Goal: Task Accomplishment & Management: Use online tool/utility

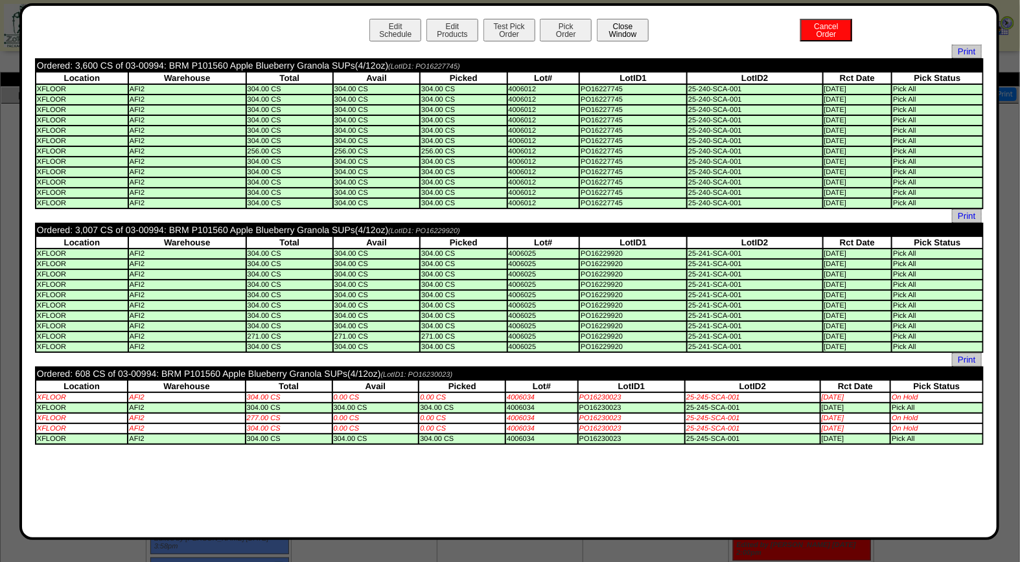
click at [613, 25] on button "Close Window" at bounding box center [623, 30] width 52 height 23
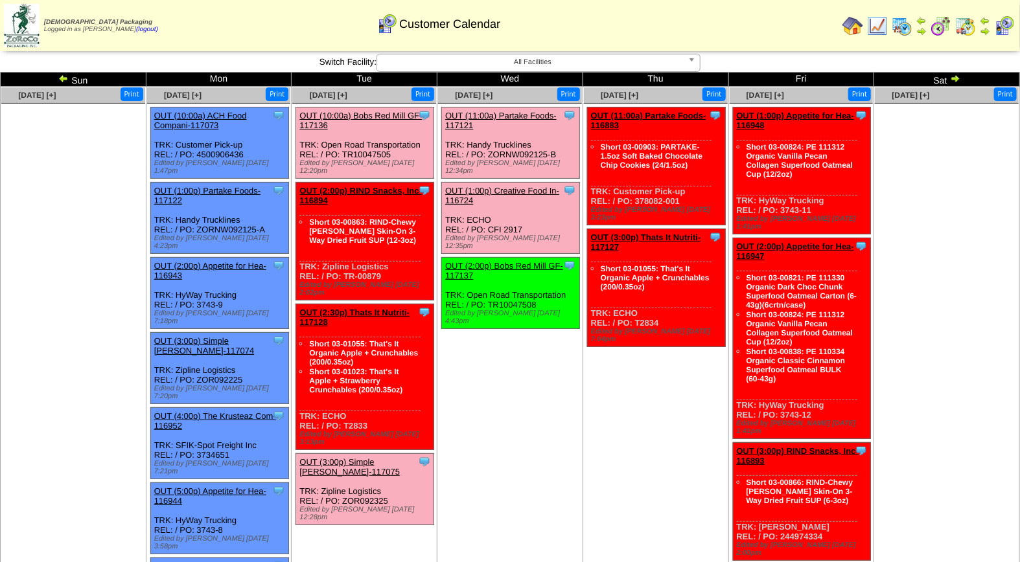
click at [314, 117] on link "OUT (10:00a) Bobs Red Mill GF-117136" at bounding box center [360, 120] width 122 height 19
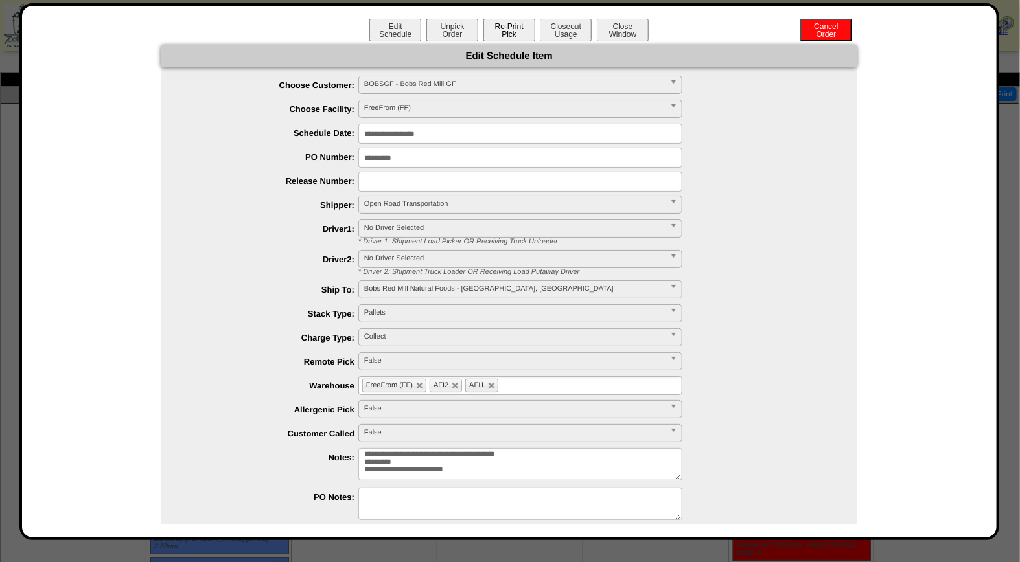
click at [517, 27] on button "Re-Print Pick" at bounding box center [509, 30] width 52 height 23
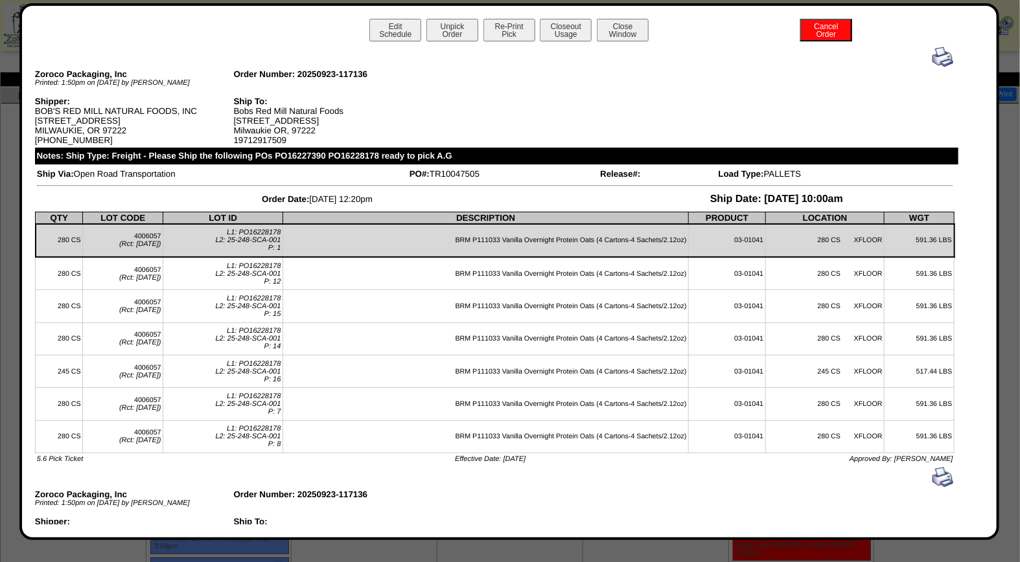
click at [935, 52] on img at bounding box center [942, 57] width 21 height 21
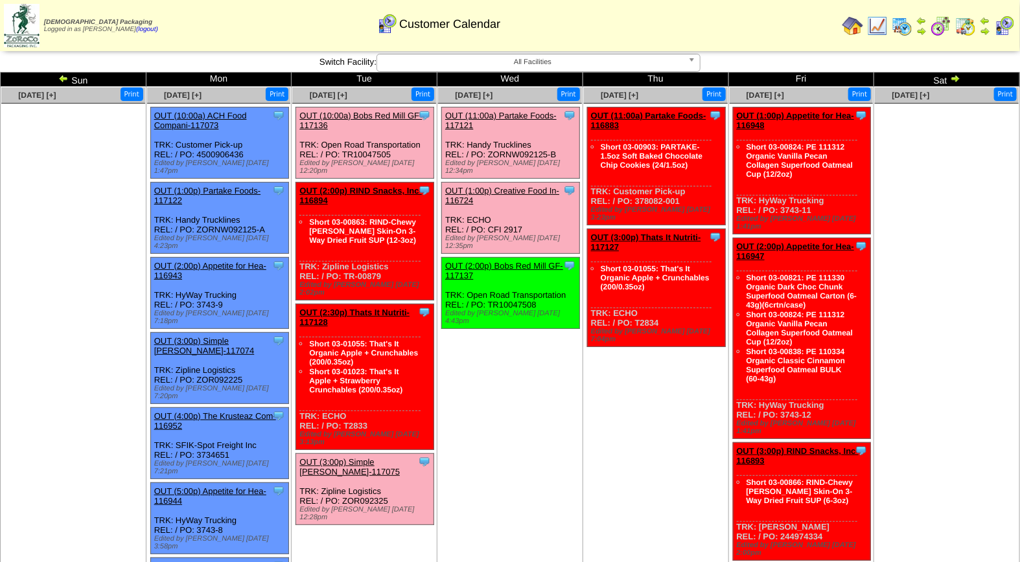
click at [373, 457] on link "OUT (3:00p) Simple [PERSON_NAME]-117075" at bounding box center [349, 466] width 100 height 19
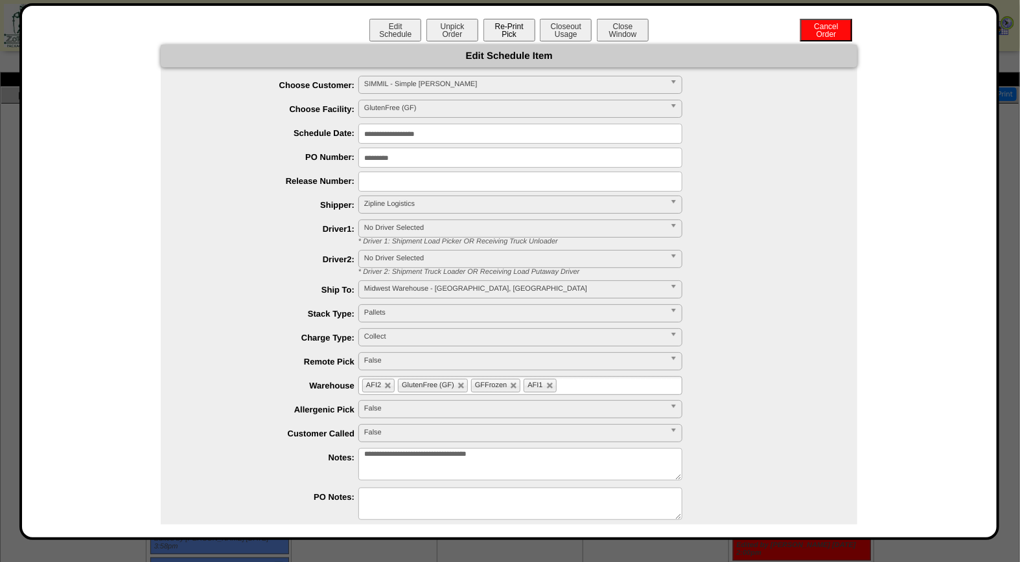
click at [497, 30] on button "Re-Print Pick" at bounding box center [509, 30] width 52 height 23
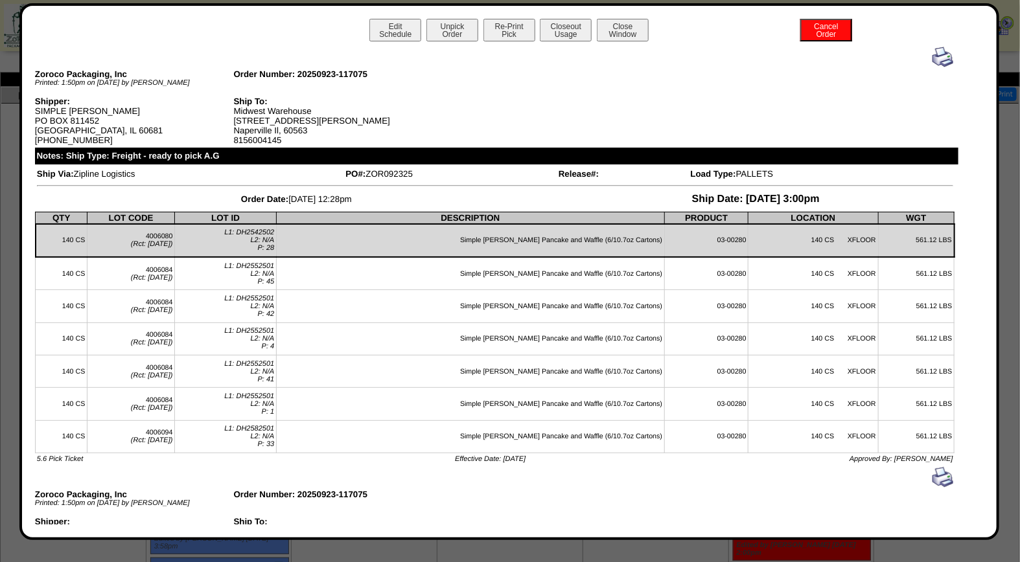
click at [932, 53] on img at bounding box center [942, 57] width 21 height 21
